Goal: Task Accomplishment & Management: Complete application form

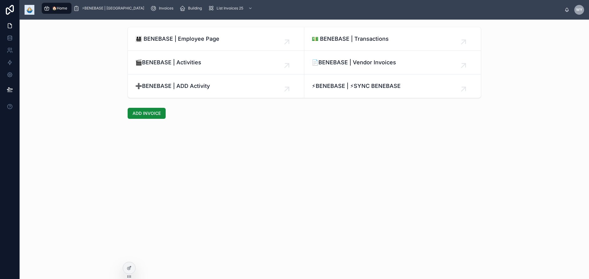
click at [166, 67] on span "🎬BENEBASE | Activities" at bounding box center [168, 62] width 66 height 9
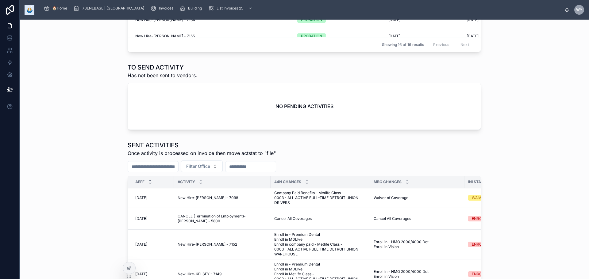
scroll to position [245, 0]
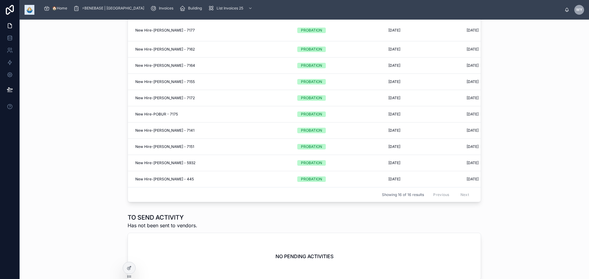
scroll to position [153, 0]
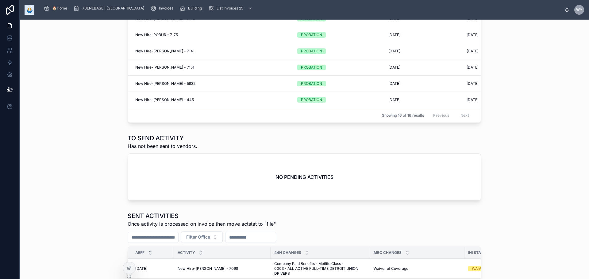
click at [234, 201] on div "NO PENDING ACTIVITIES" at bounding box center [304, 177] width 353 height 47
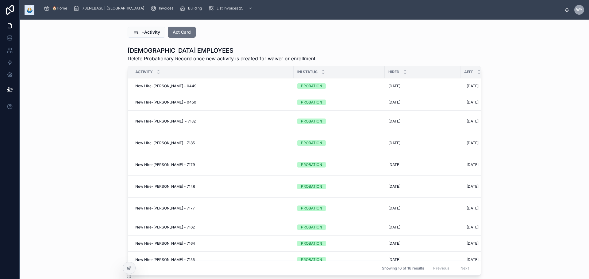
scroll to position [0, 0]
drag, startPoint x: 64, startPoint y: 13, endPoint x: 69, endPoint y: 16, distance: 5.4
click at [64, 11] on span "🏠Home" at bounding box center [59, 8] width 15 height 5
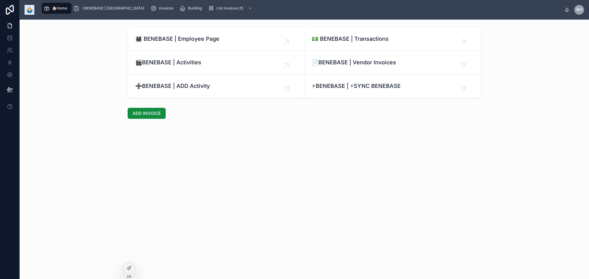
click at [169, 51] on link "👨‍👩‍👧‍👦 BENEBASE | Employee Page" at bounding box center [216, 39] width 176 height 24
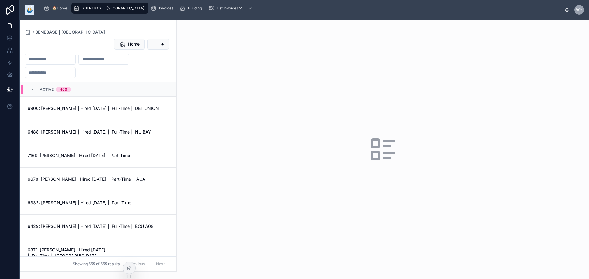
drag, startPoint x: 84, startPoint y: 74, endPoint x: 80, endPoint y: 74, distance: 4.0
click at [75, 63] on input "text" at bounding box center [50, 59] width 50 height 9
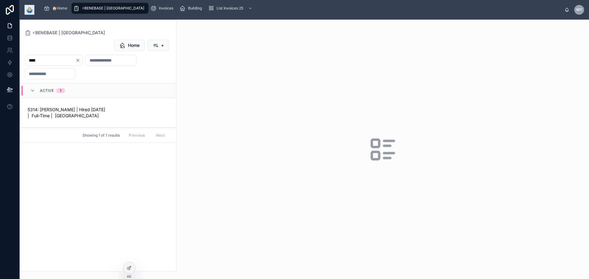
type input "****"
click at [93, 128] on link "5314: DIETERICK DODRIDGE | Hired 07/10/17 | Full-Time | NU BAY" at bounding box center [98, 113] width 156 height 30
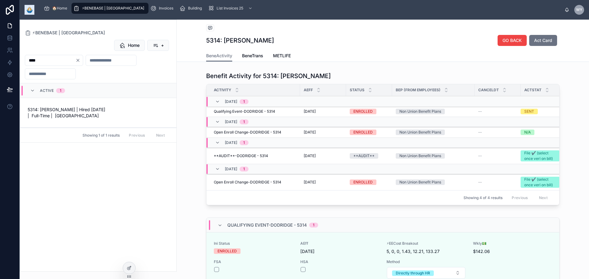
click at [271, 114] on span "Qualifying Event-DODRIDGE - 5314" at bounding box center [244, 111] width 61 height 5
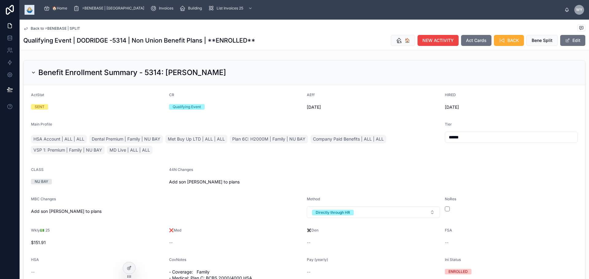
click at [571, 46] on button "Edit" at bounding box center [572, 40] width 25 height 11
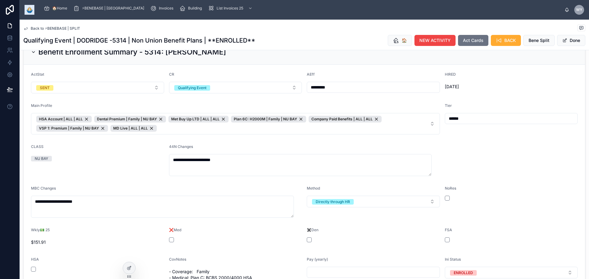
scroll to position [31, 0]
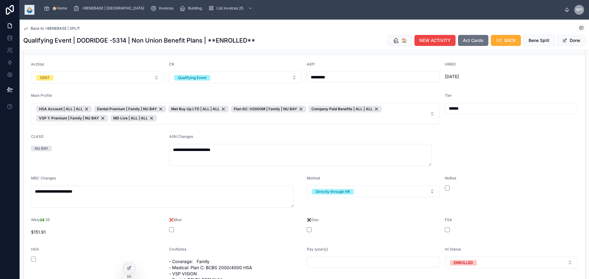
click at [311, 122] on span "HSA Account | ALL | ALL Dental Premium | Family | NU BAY Met Buy Up LTD | ALL |…" at bounding box center [231, 114] width 391 height 16
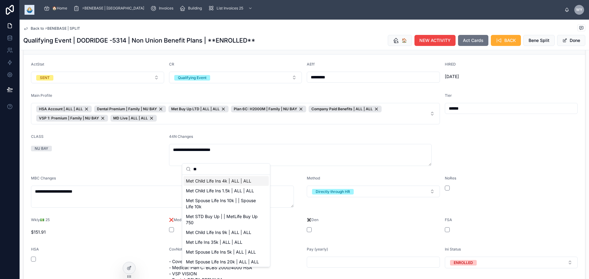
type input "*"
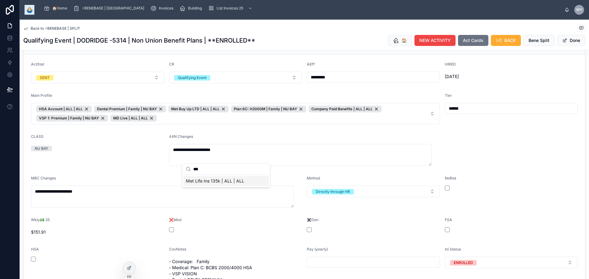
type input "***"
click at [238, 186] on div "Met Life Ins 135k | ALL | ALL" at bounding box center [225, 181] width 85 height 10
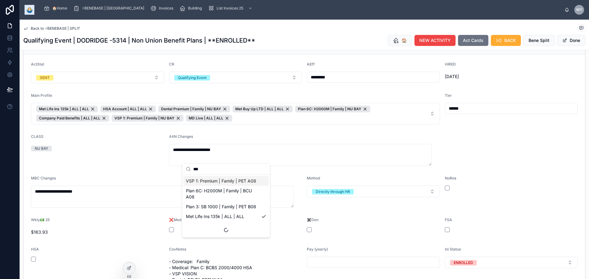
click at [408, 122] on span "Met Life Ins 135k | ALL | ALL HSA Account | ALL | ALL Dental Premium | Family |…" at bounding box center [231, 114] width 391 height 16
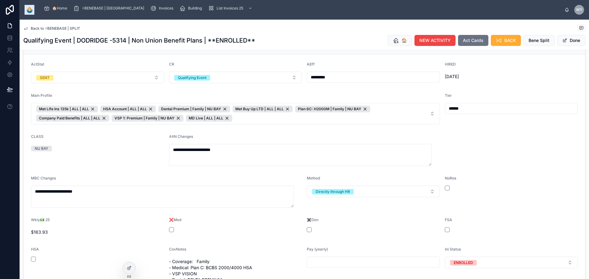
click at [408, 122] on span "Met Life Ins 135k | ALL | ALL HSA Account | ALL | ALL Dental Premium | Family |…" at bounding box center [231, 114] width 391 height 16
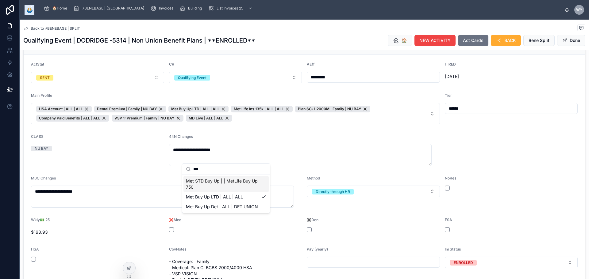
type input "***"
click at [252, 190] on span "Met STD Buy Up | | MetLife Buy Up 750" at bounding box center [222, 184] width 73 height 12
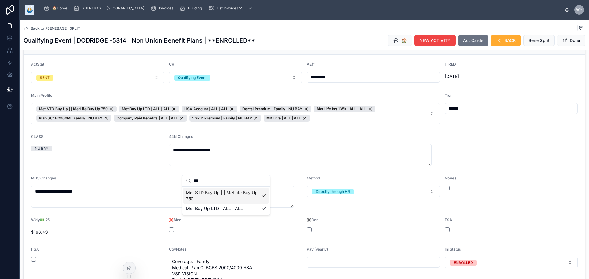
click at [518, 184] on form "**********" at bounding box center [304, 226] width 561 height 343
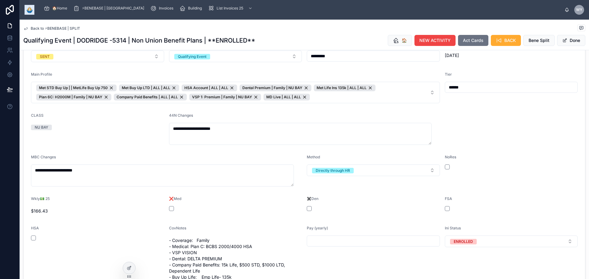
scroll to position [61, 0]
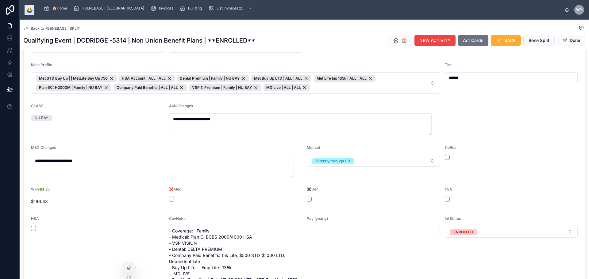
click at [340, 91] on span "Met STD Buy Up | | MetLife Buy Up 750 HSA Account | ALL | ALL Dental Premium | …" at bounding box center [231, 83] width 391 height 16
type input "***"
click at [252, 167] on div "HSA Account | ALL | ALL" at bounding box center [225, 162] width 85 height 10
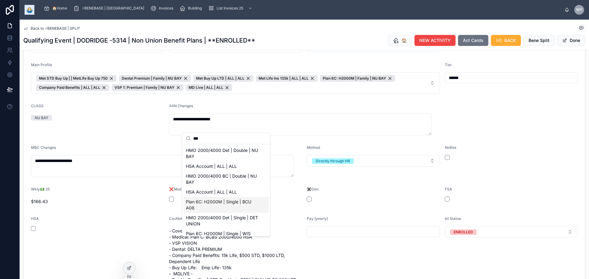
click at [518, 226] on form "**********" at bounding box center [304, 195] width 561 height 343
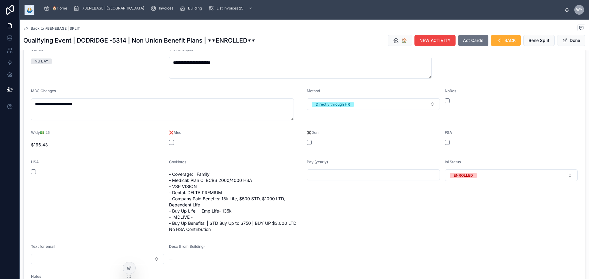
scroll to position [92, 0]
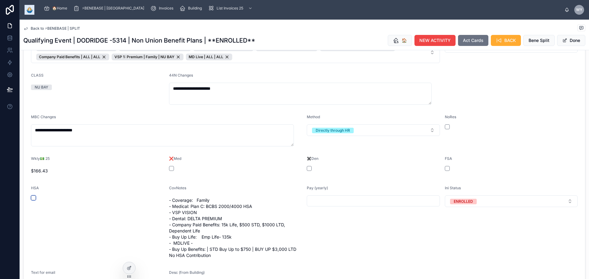
click at [36, 201] on button "button" at bounding box center [33, 198] width 5 height 5
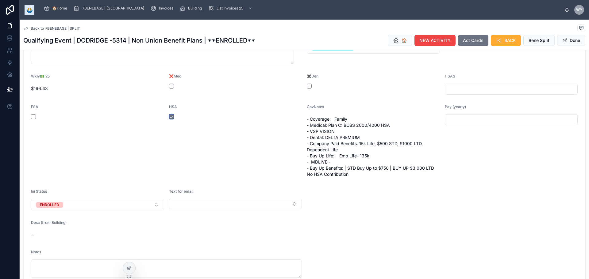
scroll to position [215, 0]
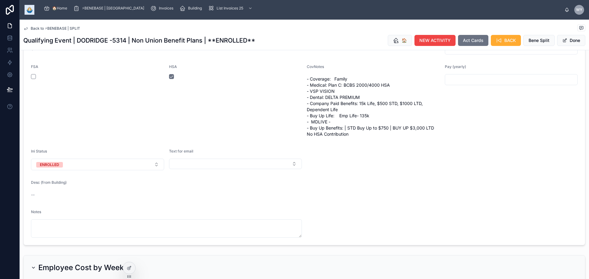
click at [463, 55] on div "HSA$" at bounding box center [511, 44] width 133 height 21
click at [463, 53] on input "text" at bounding box center [511, 49] width 133 height 9
type input "******"
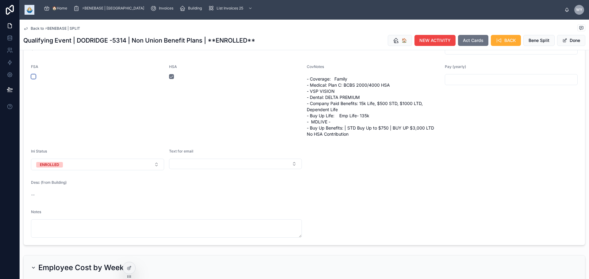
type button "on"
click at [490, 139] on div "Pay (yearly)" at bounding box center [511, 101] width 133 height 75
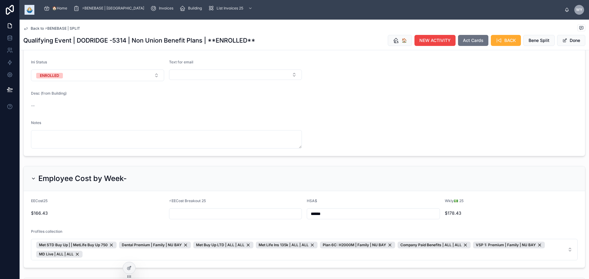
scroll to position [368, 0]
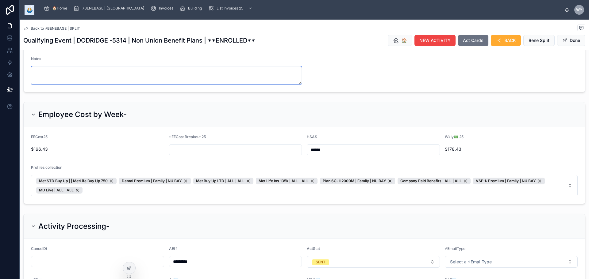
drag, startPoint x: 156, startPoint y: 198, endPoint x: 157, endPoint y: 194, distance: 4.0
click at [156, 85] on textarea at bounding box center [166, 75] width 271 height 18
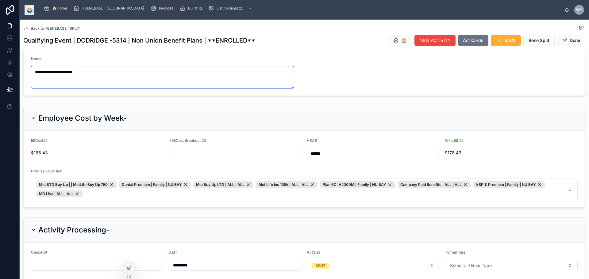
type textarea "**********"
click at [232, 16] on button "Select Button" at bounding box center [235, 11] width 133 height 10
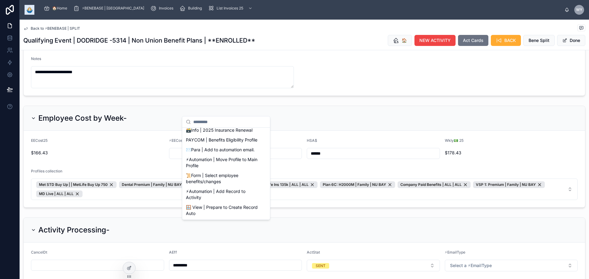
scroll to position [92, 0]
click at [230, 153] on span "✉️Para | Add to automation email." at bounding box center [220, 150] width 69 height 6
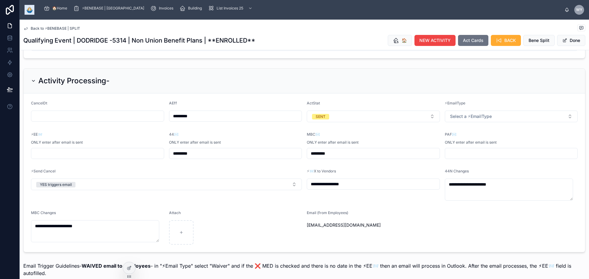
scroll to position [583, 0]
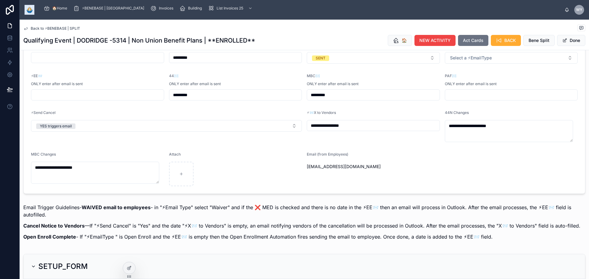
click at [510, 64] on button "Select a ⚡EmailType" at bounding box center [511, 58] width 133 height 12
click at [509, 160] on div "New Enroll" at bounding box center [494, 156] width 85 height 9
type input "*********"
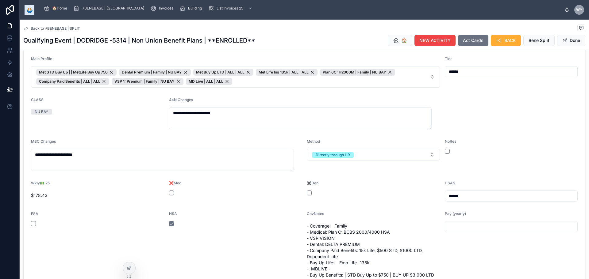
scroll to position [0, 0]
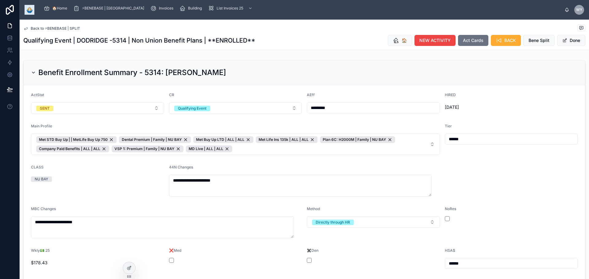
drag, startPoint x: 73, startPoint y: 14, endPoint x: 84, endPoint y: 15, distance: 10.4
click at [67, 11] on span "🏠Home" at bounding box center [59, 8] width 15 height 5
